Goal: Task Accomplishment & Management: Manage account settings

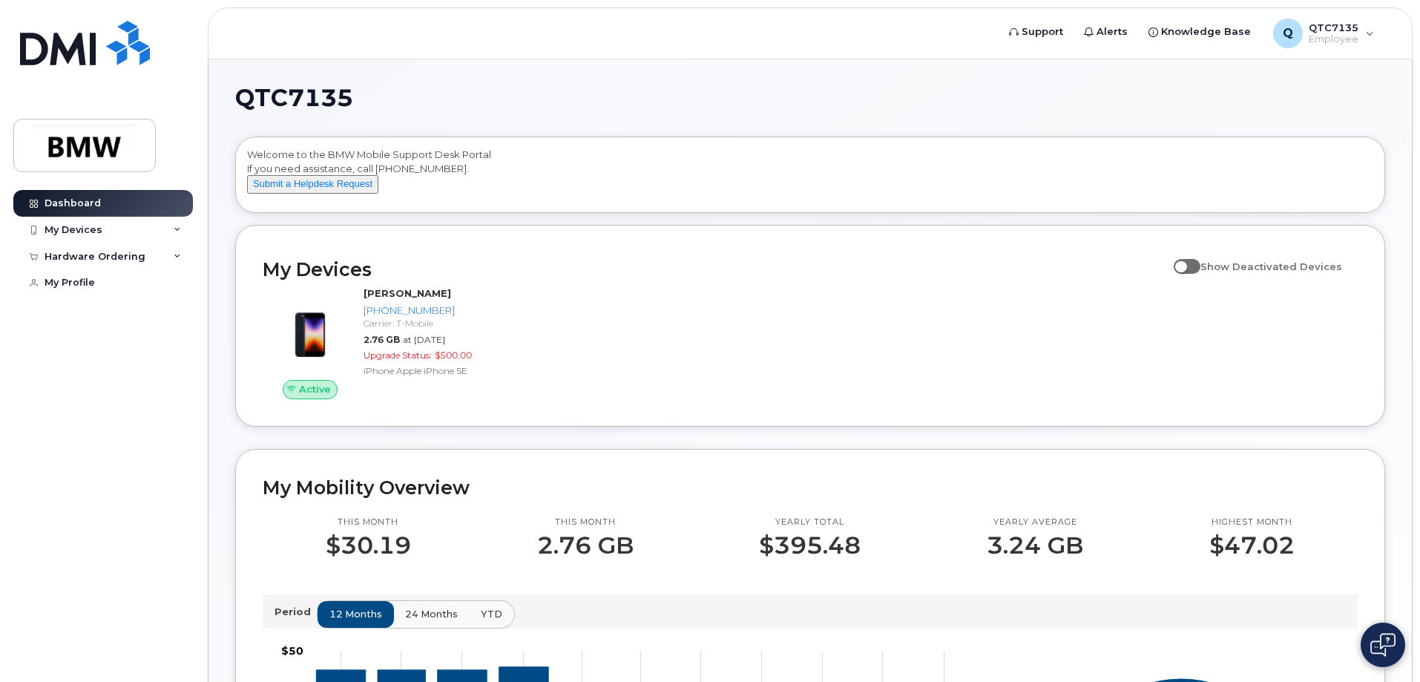
click at [1201, 274] on span at bounding box center [1187, 266] width 27 height 15
click at [1186, 264] on input "Show Deactivated Devices" at bounding box center [1180, 258] width 12 height 12
click at [1201, 274] on span at bounding box center [1187, 266] width 27 height 15
click at [1186, 264] on input "Show Deactivated Devices" at bounding box center [1180, 258] width 12 height 12
click at [1201, 274] on span at bounding box center [1187, 266] width 27 height 15
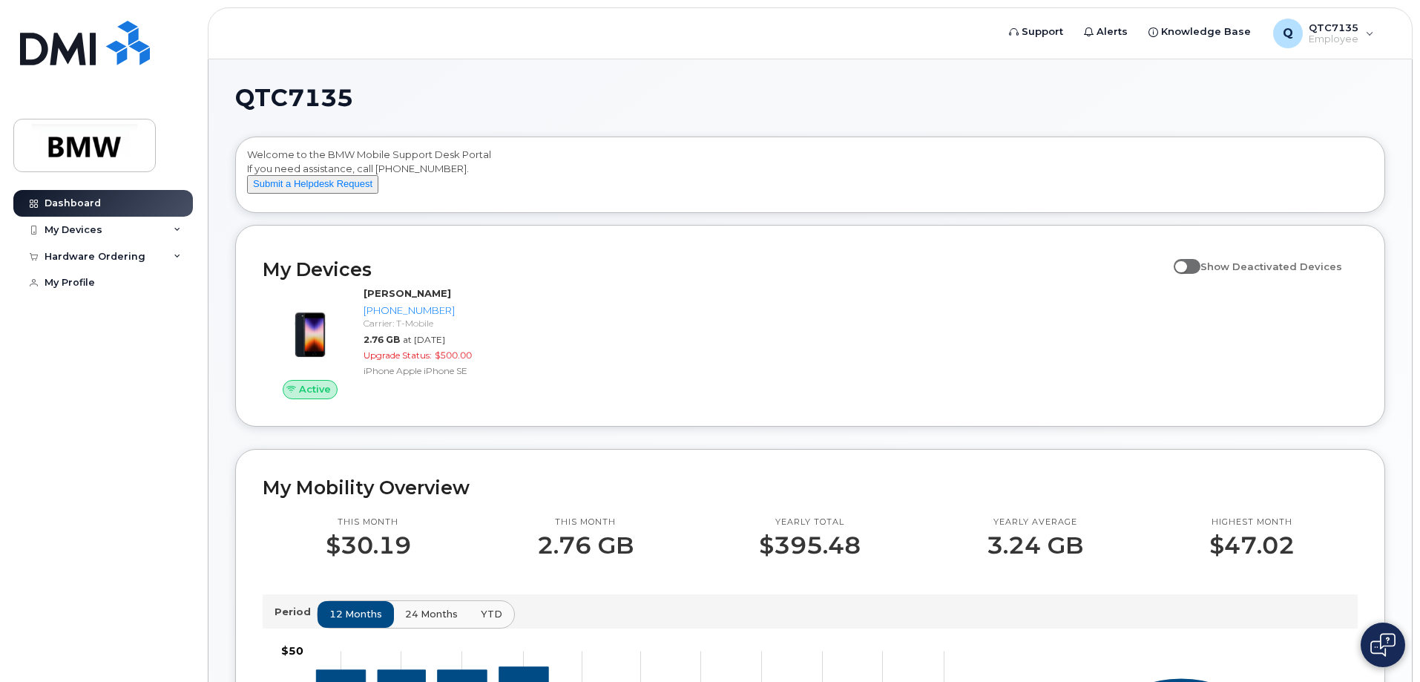
click at [1186, 264] on input "Show Deactivated Devices" at bounding box center [1180, 258] width 12 height 12
click at [1201, 274] on span at bounding box center [1187, 266] width 27 height 15
click at [1186, 264] on input "Show Deactivated Devices" at bounding box center [1180, 258] width 12 height 12
checkbox input "false"
click at [85, 224] on div "My Devices" at bounding box center [74, 230] width 58 height 12
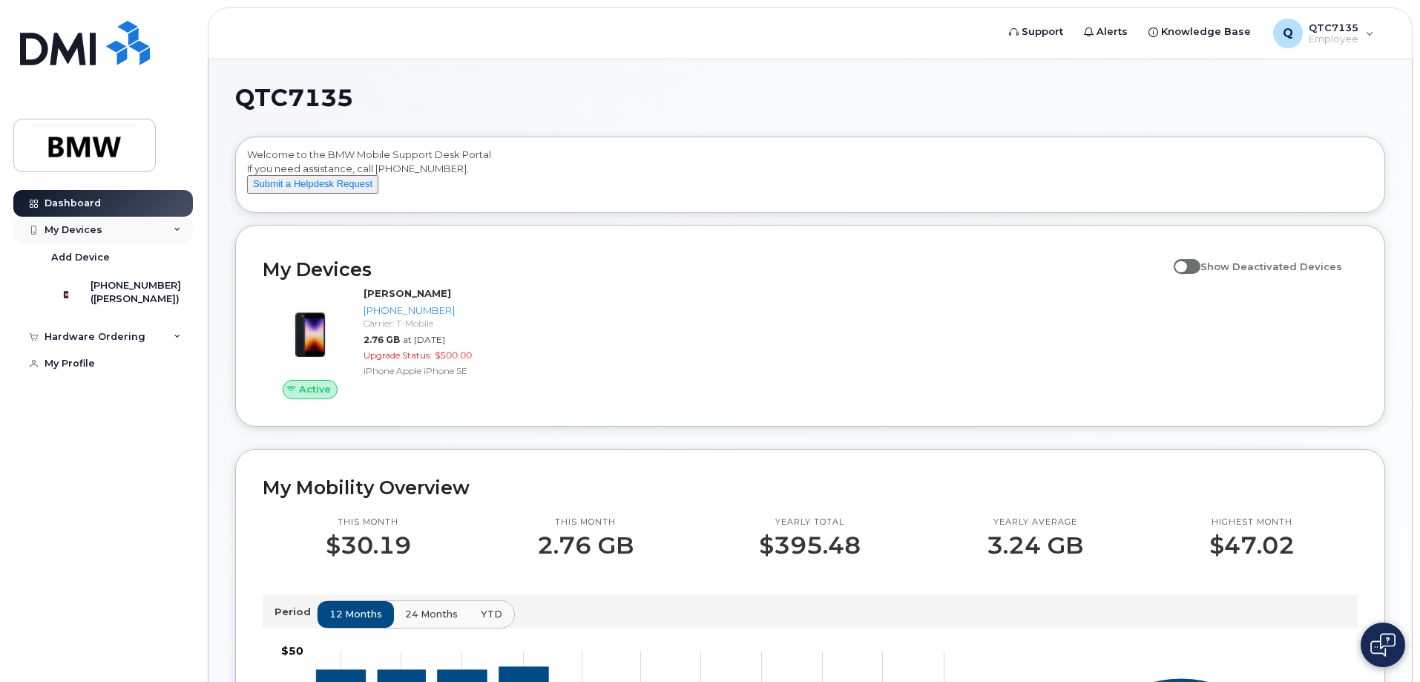
click at [89, 232] on div "My Devices" at bounding box center [74, 230] width 58 height 12
